Goal: Task Accomplishment & Management: Manage account settings

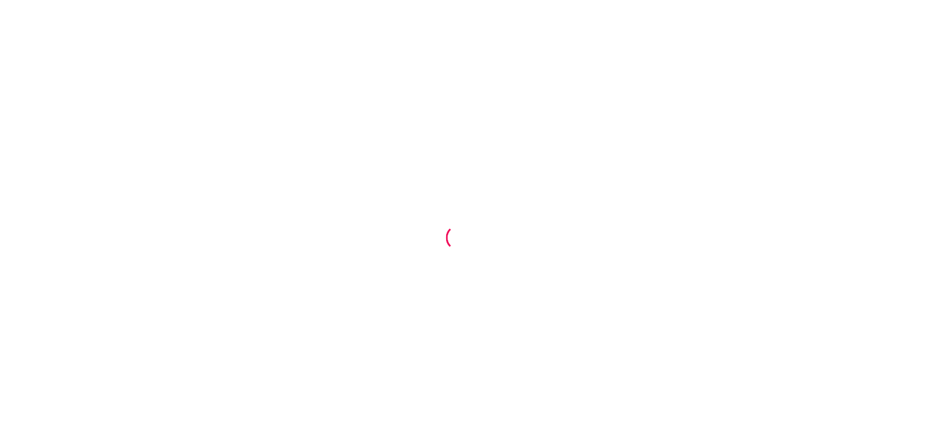
click at [471, 1] on div at bounding box center [462, 223] width 925 height 447
